Goal: Find specific page/section: Find specific page/section

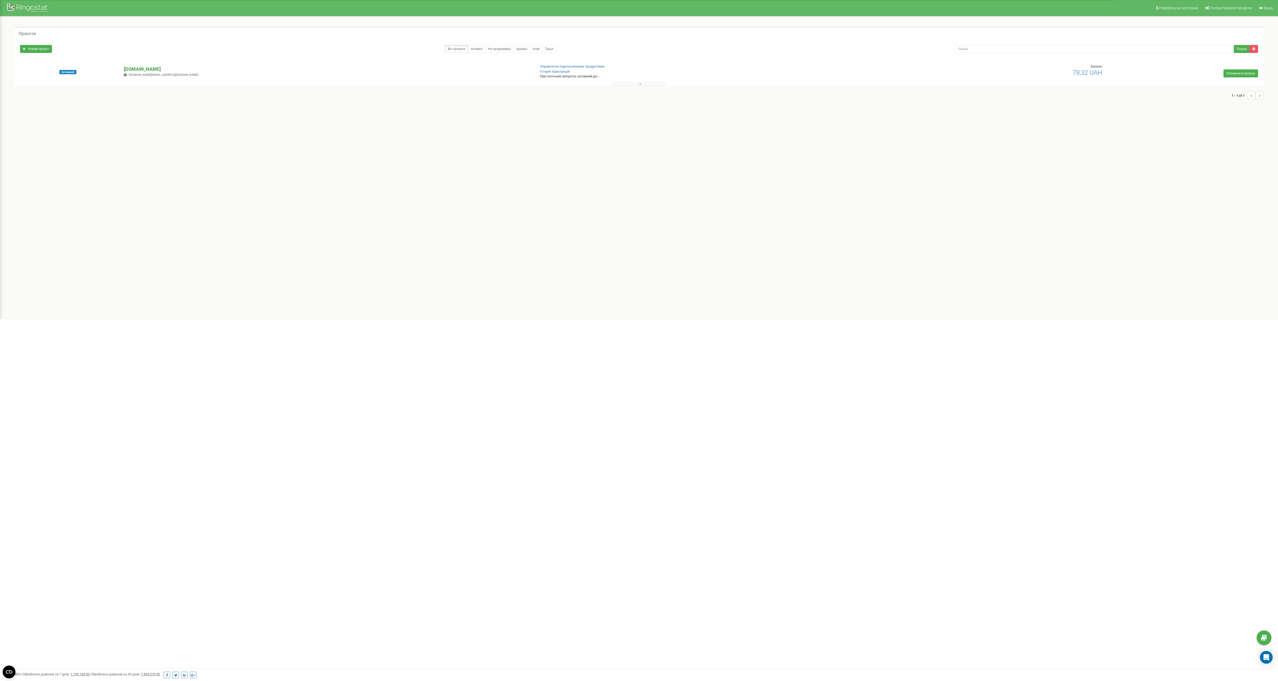
click at [140, 67] on p "[DOMAIN_NAME]" at bounding box center [327, 69] width 407 height 7
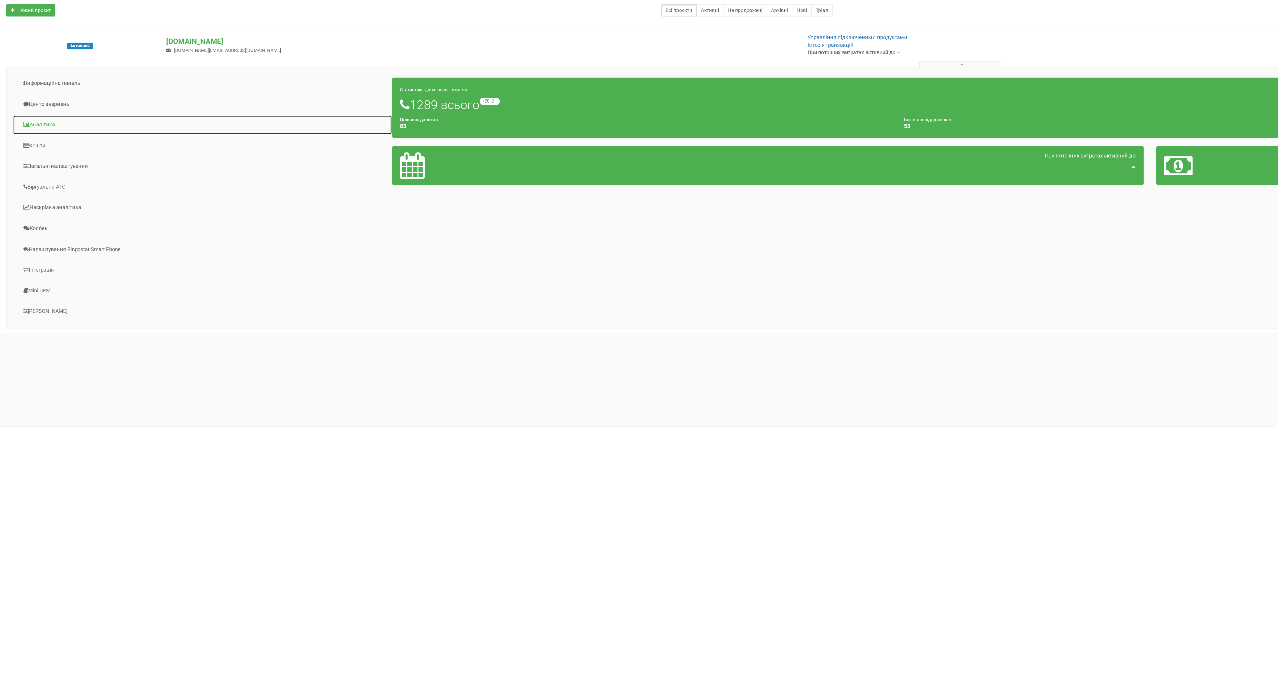
click at [53, 124] on link "Аналiтика" at bounding box center [147, 123] width 246 height 13
